Goal: Task Accomplishment & Management: Manage account settings

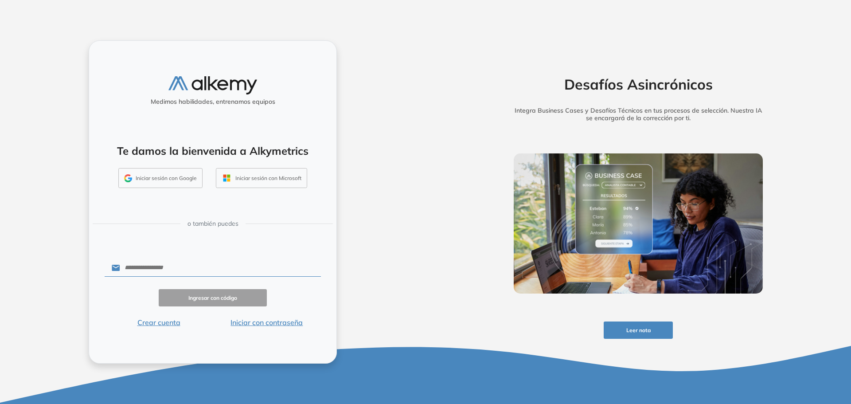
drag, startPoint x: 158, startPoint y: 181, endPoint x: 174, endPoint y: 189, distance: 17.8
click at [158, 181] on button "Iniciar sesión con Google" at bounding box center [160, 178] width 84 height 20
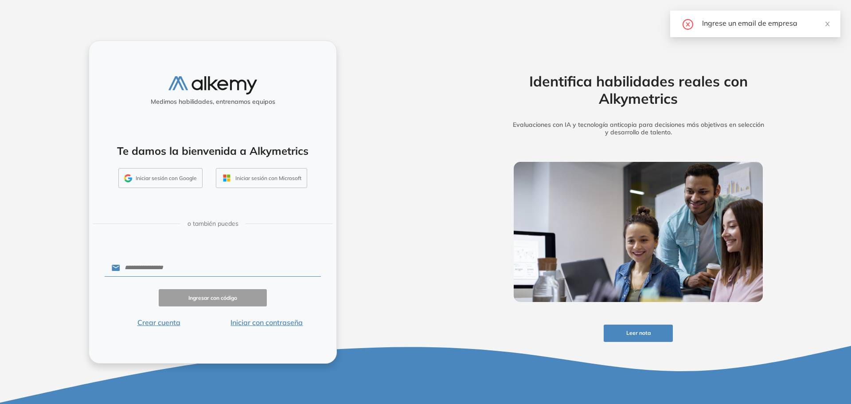
click at [377, 268] on div "Medimos habilidades, entrenamos equipos Te damos la bienvenida a Alkymetrics In…" at bounding box center [213, 202] width 426 height 404
drag, startPoint x: 607, startPoint y: 120, endPoint x: 720, endPoint y: 135, distance: 113.1
click at [720, 135] on h5 "Evaluaciones con IA y tecnología anticopia para decisiones más objetivas en sel…" at bounding box center [638, 128] width 277 height 15
click at [717, 136] on h5 "Evaluaciones con IA y tecnología anticopia para decisiones más objetivas en sel…" at bounding box center [638, 128] width 277 height 15
